Goal: Book appointment/travel/reservation

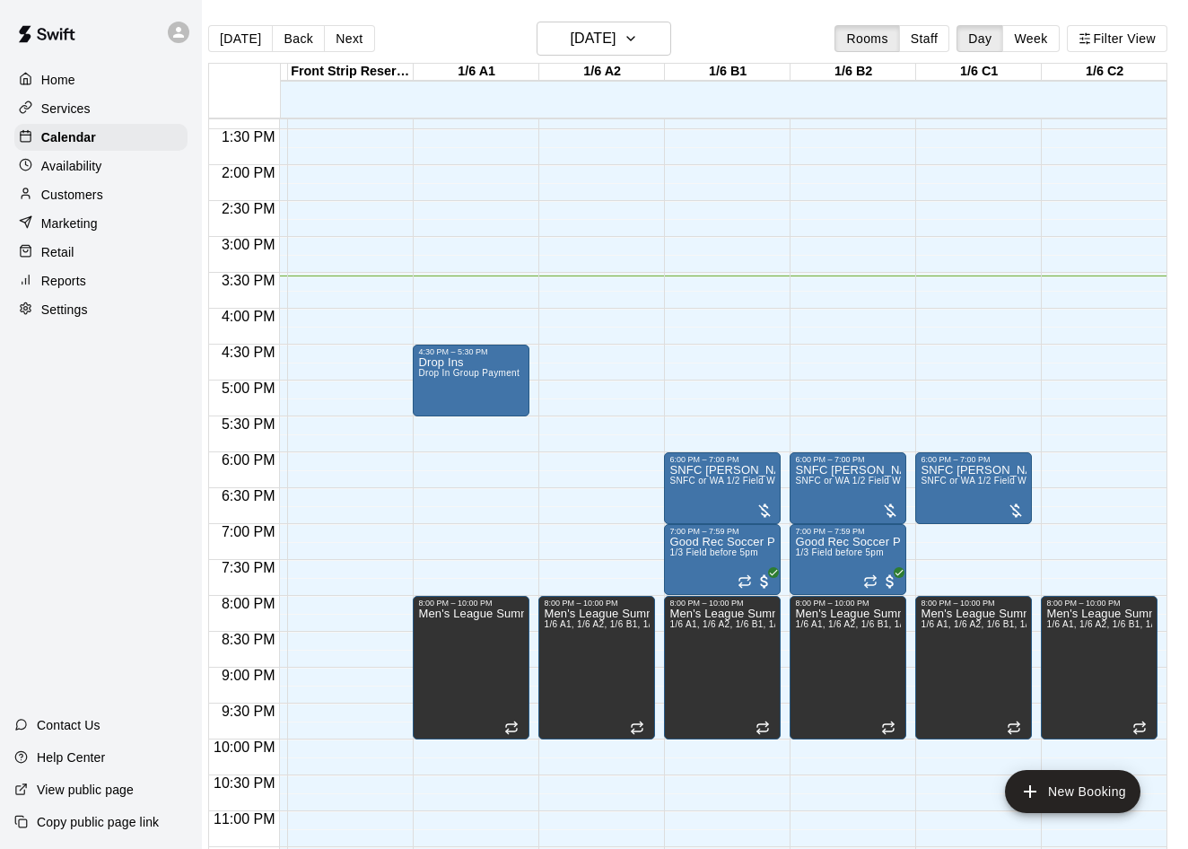
scroll to position [0, 14]
click at [685, 554] on icon "edit" at bounding box center [687, 555] width 16 height 16
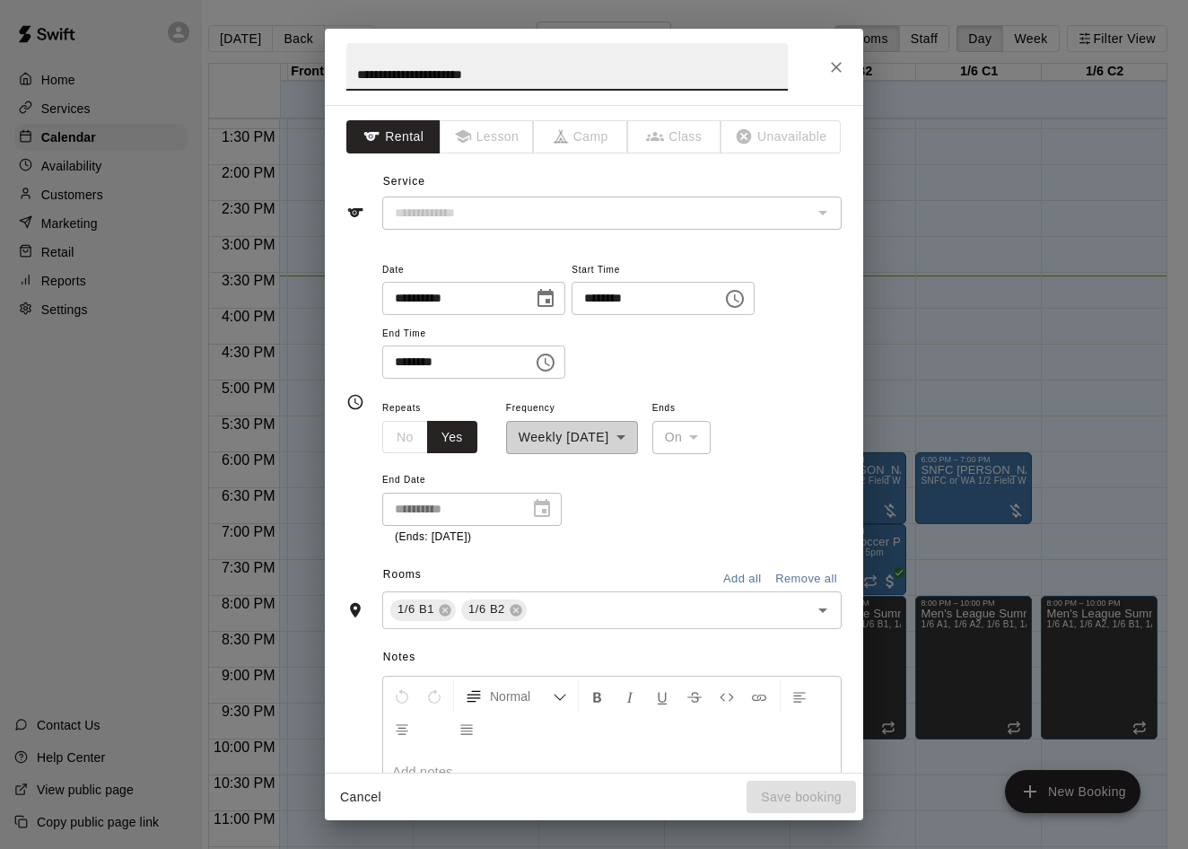
type input "**********"
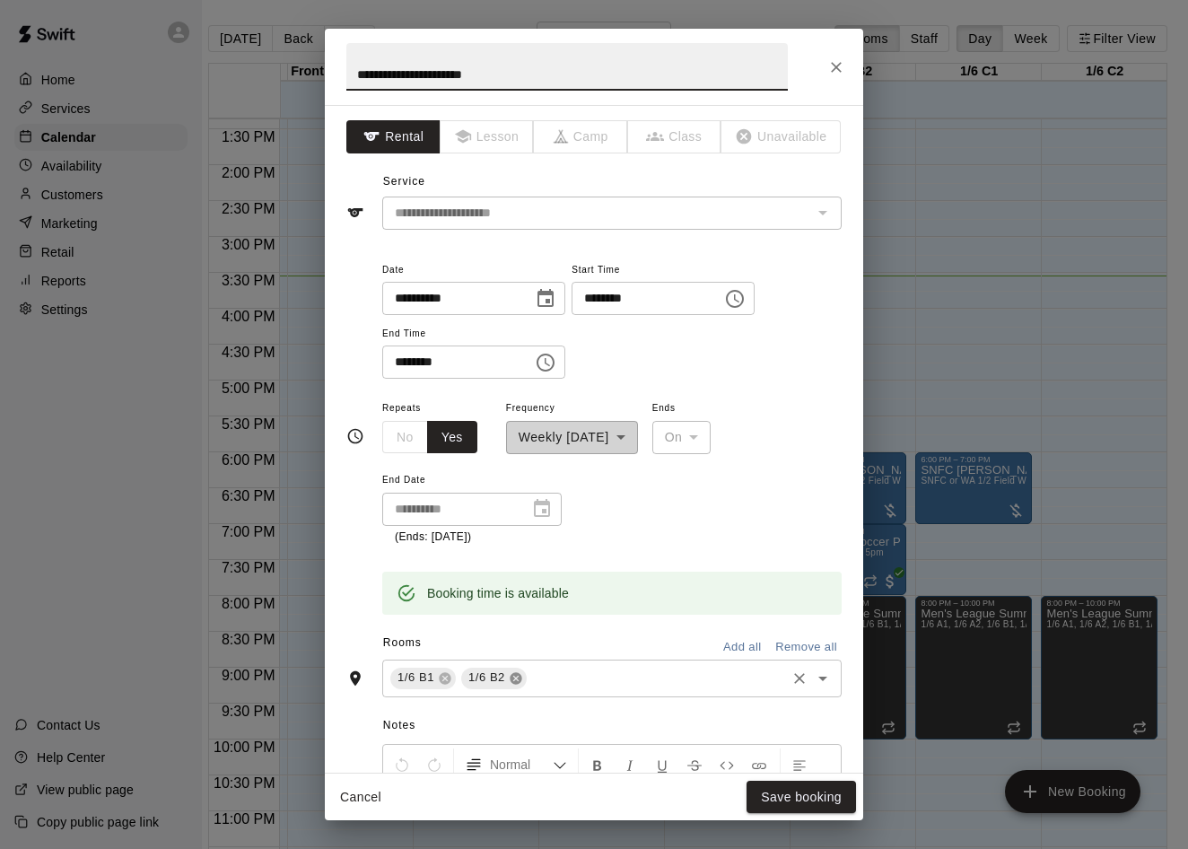
click at [514, 672] on icon at bounding box center [516, 678] width 12 height 12
click at [445, 672] on icon at bounding box center [445, 678] width 12 height 12
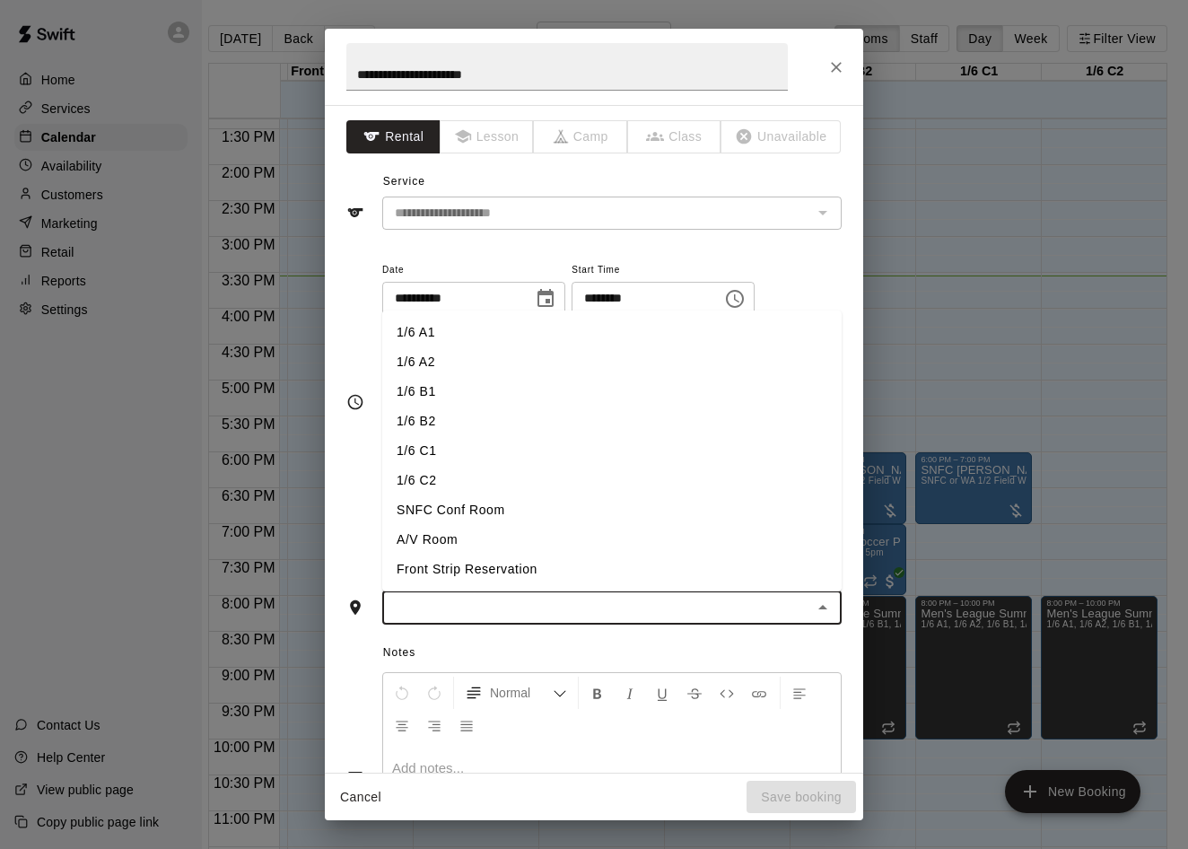
click at [506, 597] on input "text" at bounding box center [597, 608] width 419 height 22
click at [422, 320] on li "1/6 A1" at bounding box center [611, 333] width 459 height 30
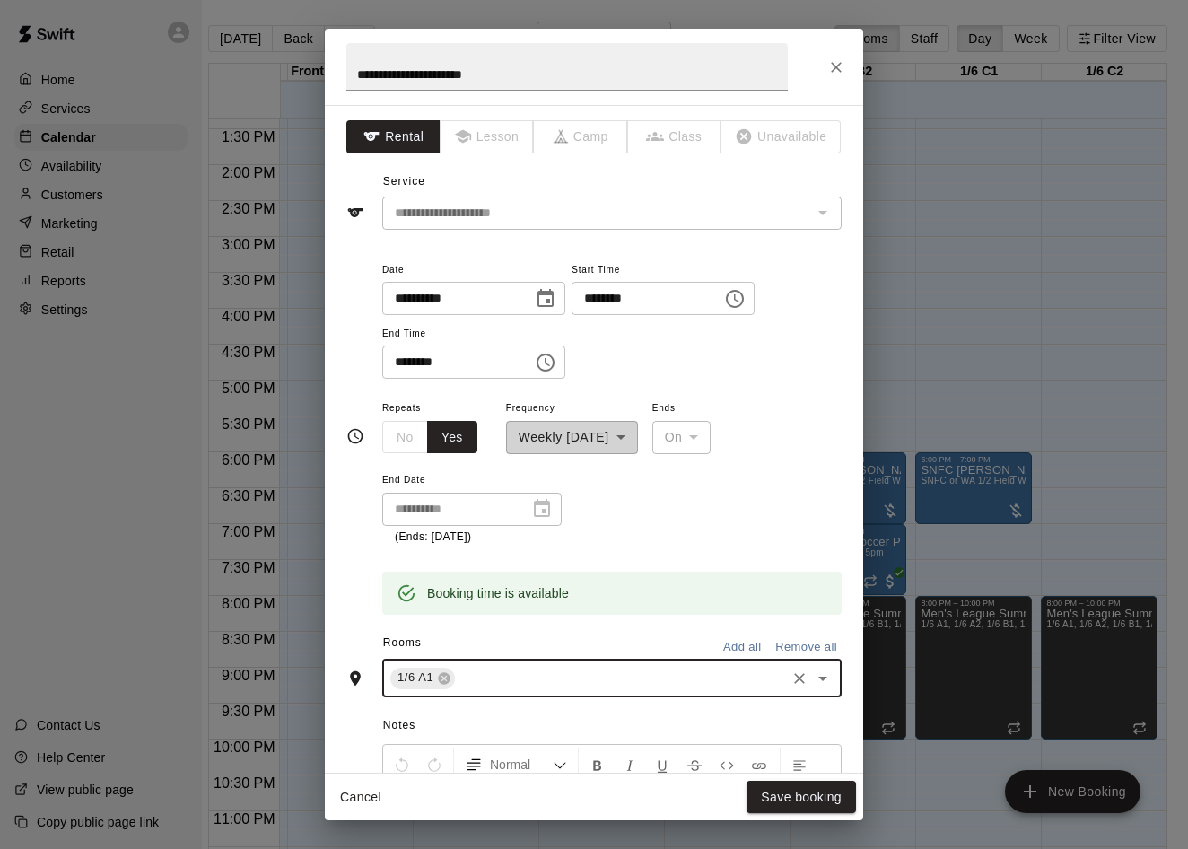
click at [485, 667] on input "text" at bounding box center [620, 678] width 326 height 22
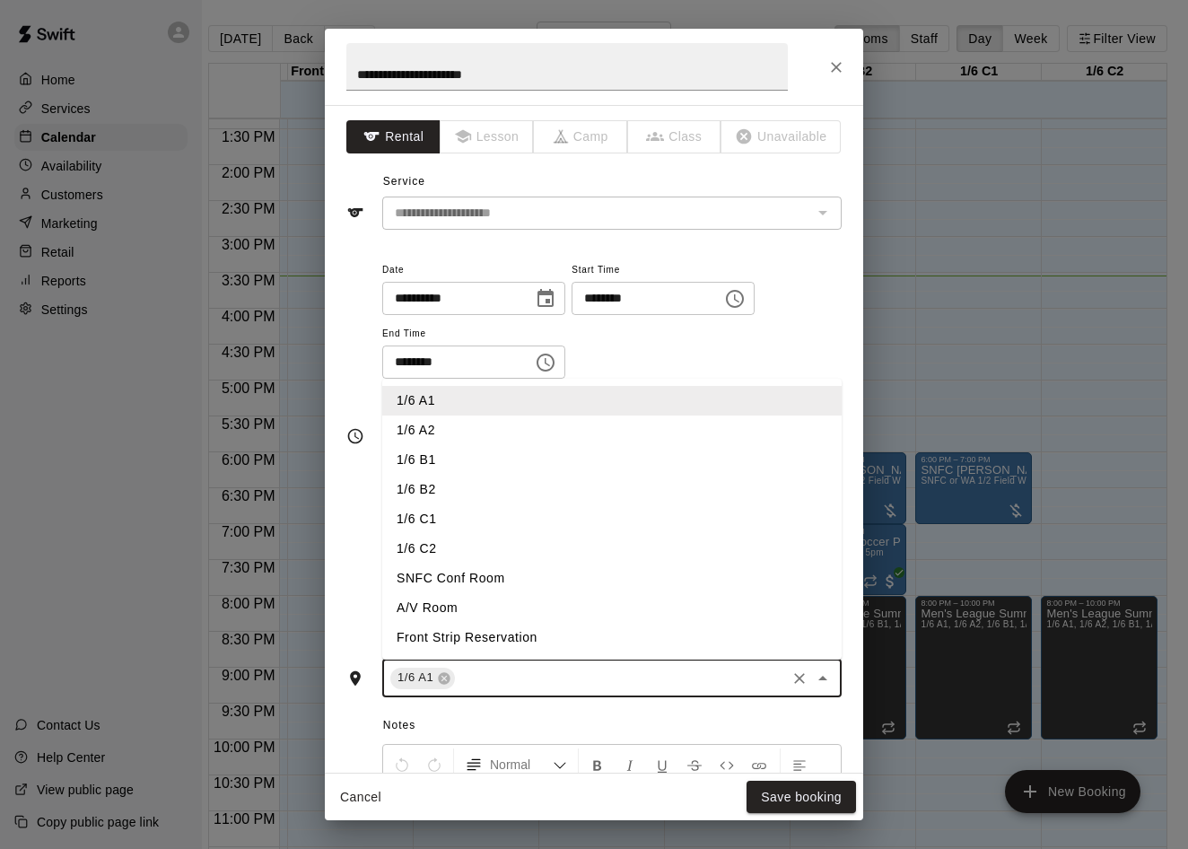
click at [434, 420] on li "1/6 A2" at bounding box center [611, 430] width 459 height 30
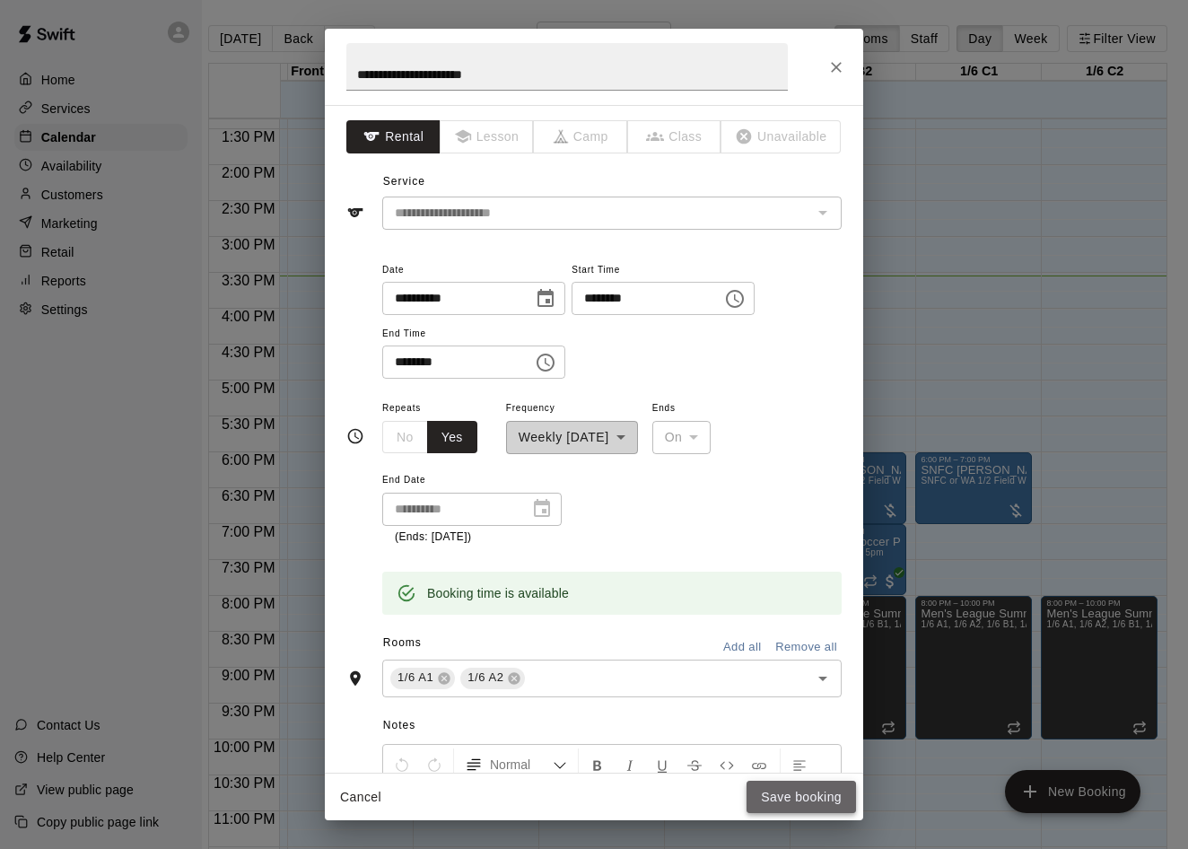
click at [790, 788] on button "Save booking" at bounding box center [800, 796] width 109 height 33
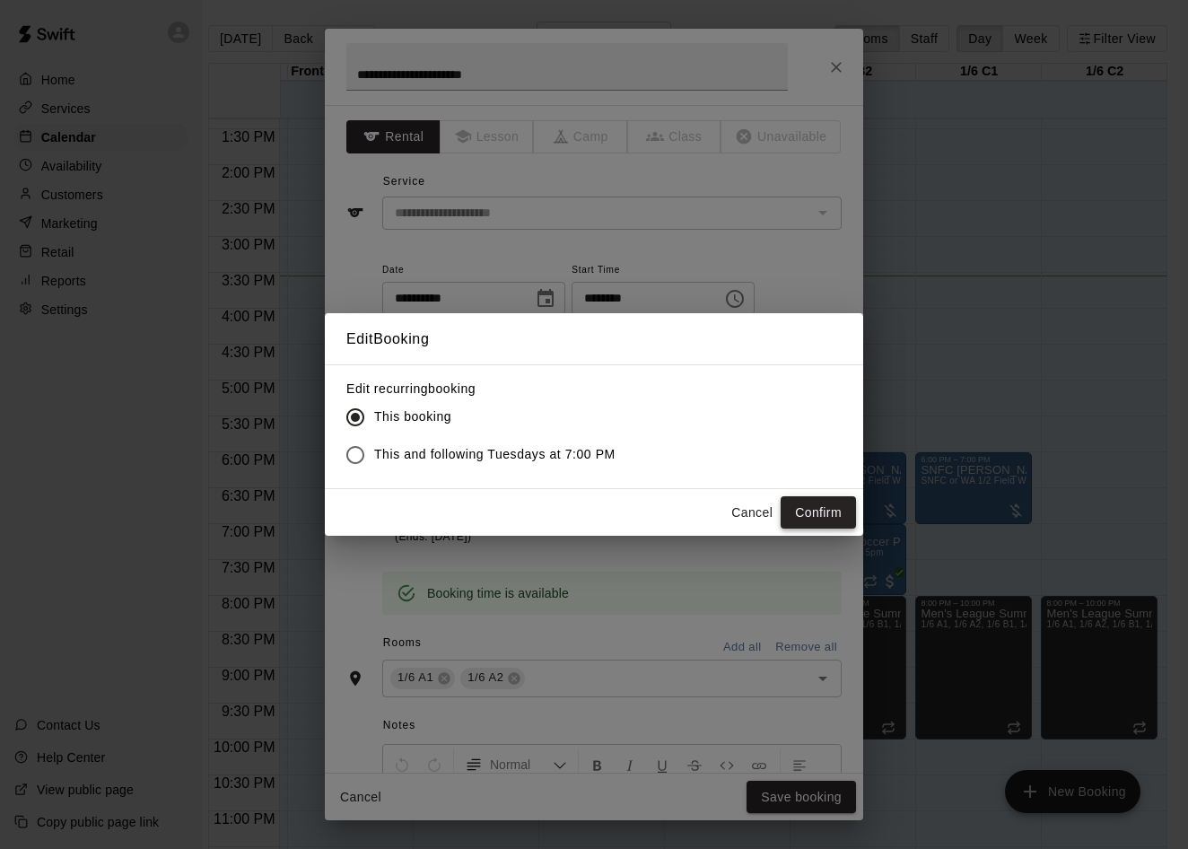
click at [826, 508] on button "Confirm" at bounding box center [817, 512] width 75 height 33
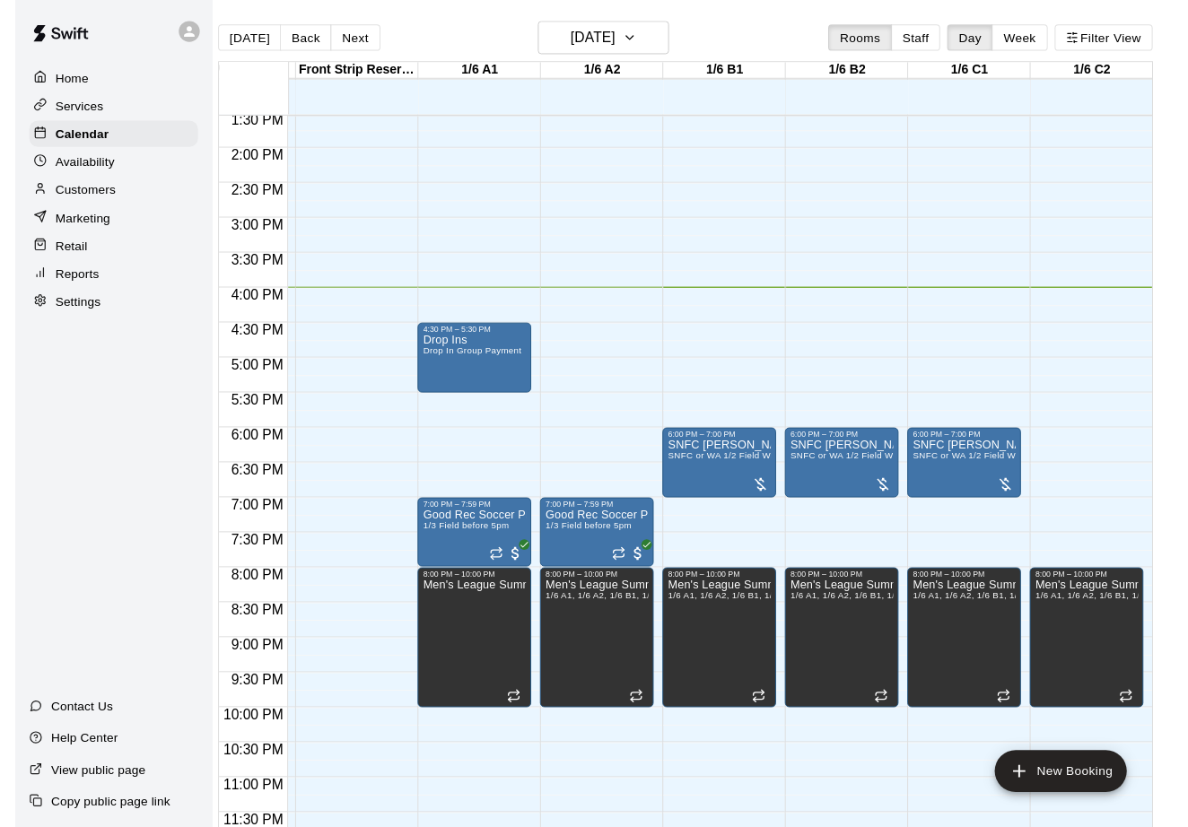
scroll to position [973, 244]
